Goal: Use online tool/utility

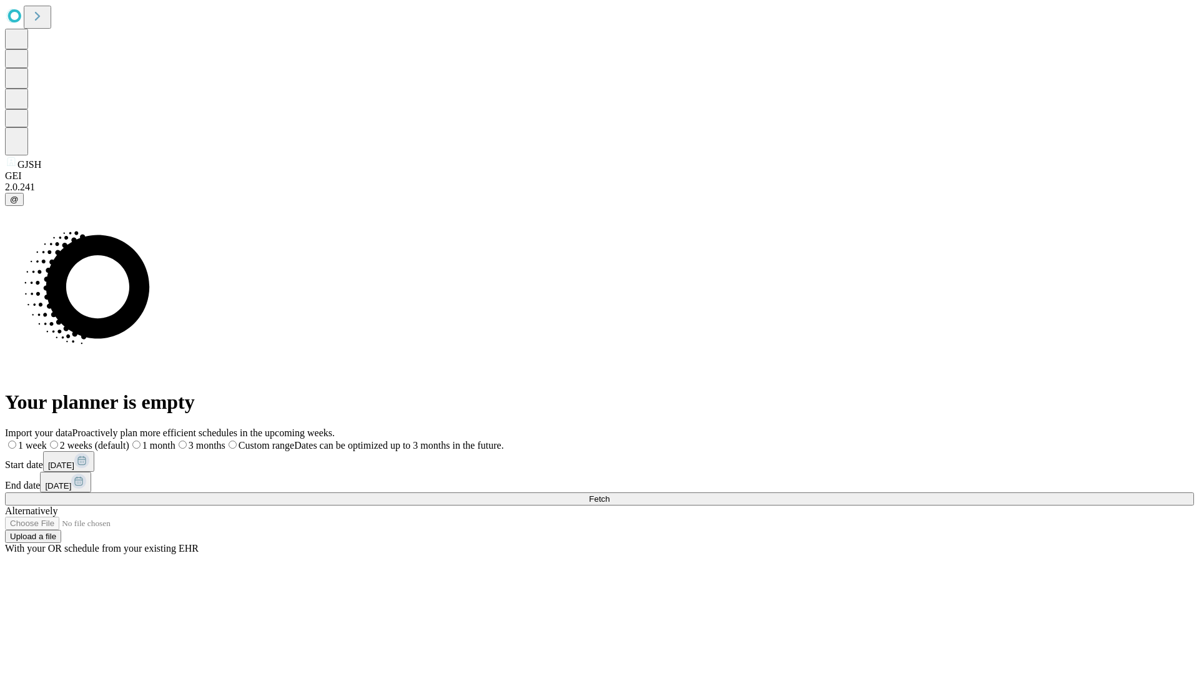
click at [609, 495] on span "Fetch" at bounding box center [599, 499] width 21 height 9
